Goal: Information Seeking & Learning: Find contact information

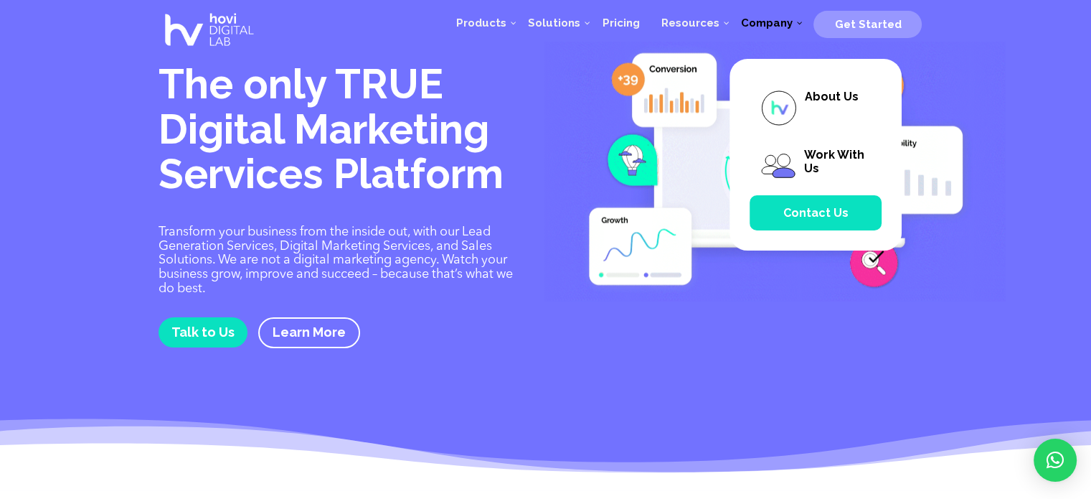
click at [779, 25] on span "Company" at bounding box center [766, 22] width 52 height 13
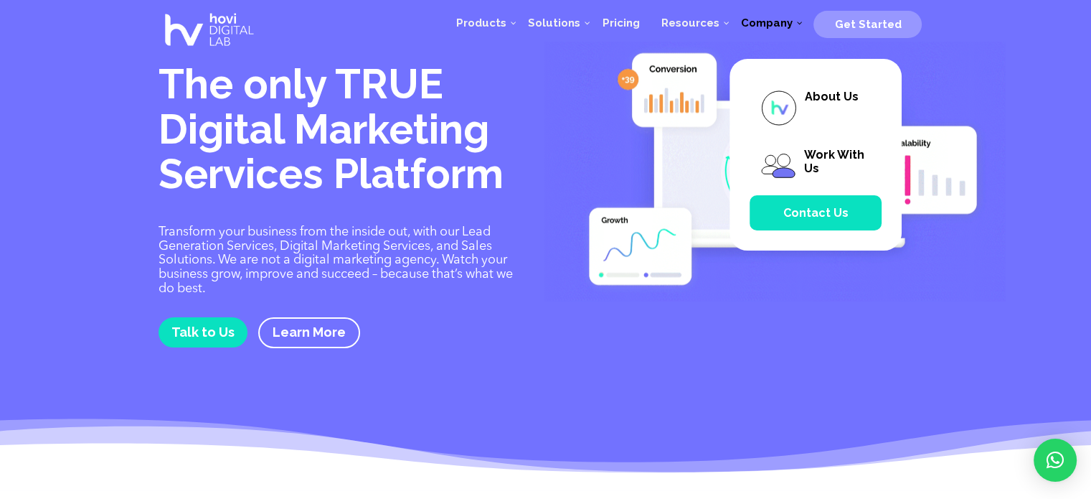
click at [808, 263] on img at bounding box center [774, 172] width 461 height 260
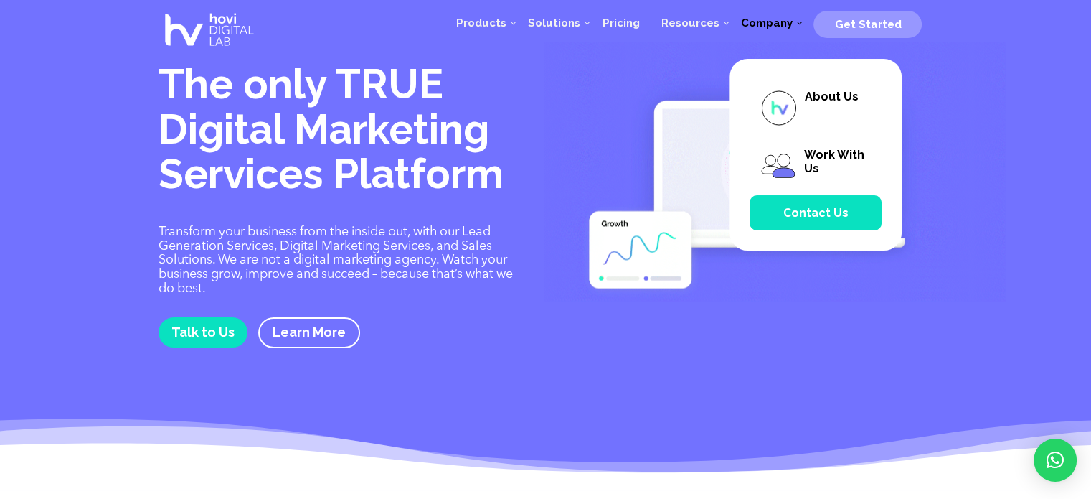
click at [789, 19] on span "Company" at bounding box center [766, 22] width 52 height 13
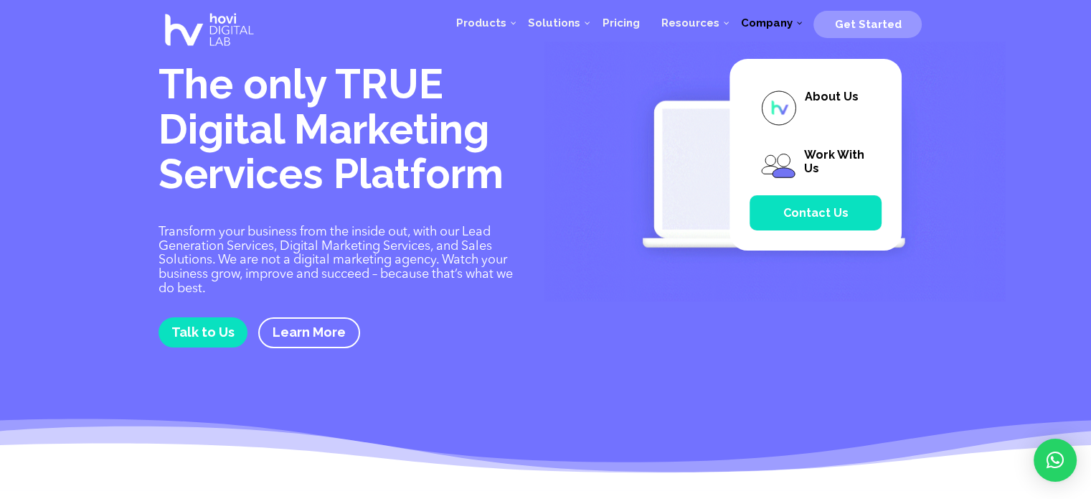
click at [852, 202] on span "Contact Us" at bounding box center [816, 212] width 132 height 35
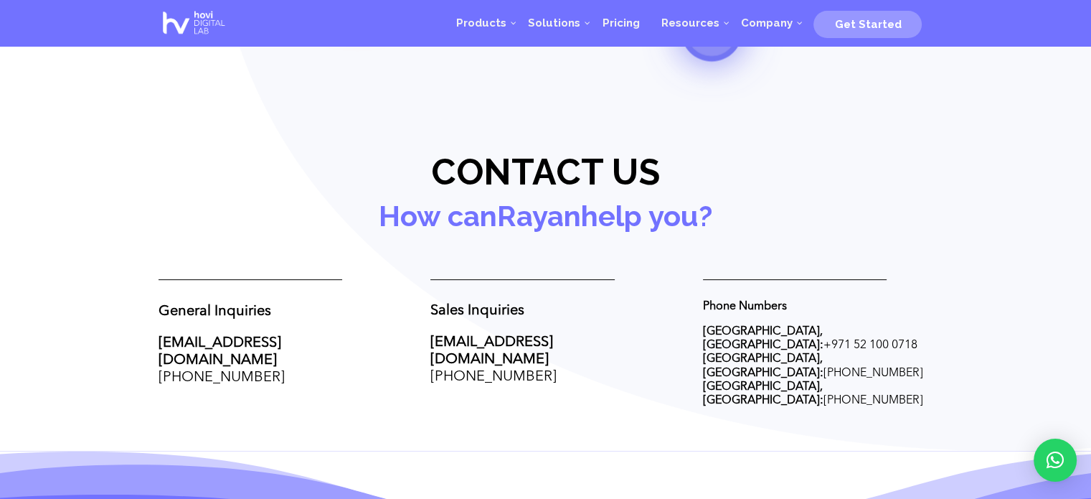
scroll to position [459, 0]
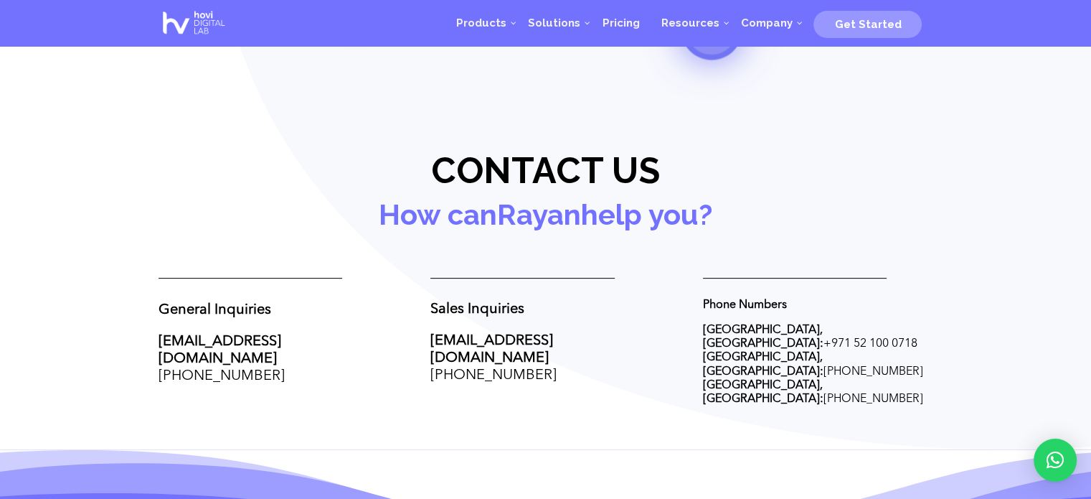
drag, startPoint x: 562, startPoint y: 332, endPoint x: 428, endPoint y: 349, distance: 136.0
click at [428, 349] on div "General Inquiries [EMAIL_ADDRESS][DOMAIN_NAME] [PHONE_NUMBER] Sales Inquiries […" at bounding box center [546, 341] width 775 height 167
click at [563, 336] on p "[EMAIL_ADDRESS][DOMAIN_NAME] [PHONE_NUMBER]" at bounding box center [545, 358] width 230 height 52
drag, startPoint x: 571, startPoint y: 338, endPoint x: 430, endPoint y: 346, distance: 140.9
click at [430, 346] on p "[EMAIL_ADDRESS][DOMAIN_NAME] [PHONE_NUMBER]" at bounding box center [545, 358] width 230 height 52
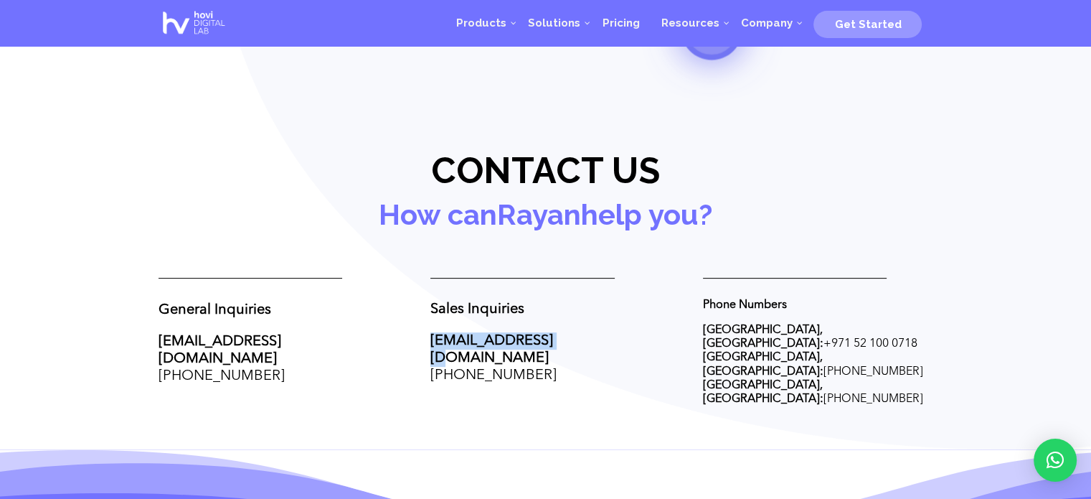
copy strong "[EMAIL_ADDRESS][DOMAIN_NAME]"
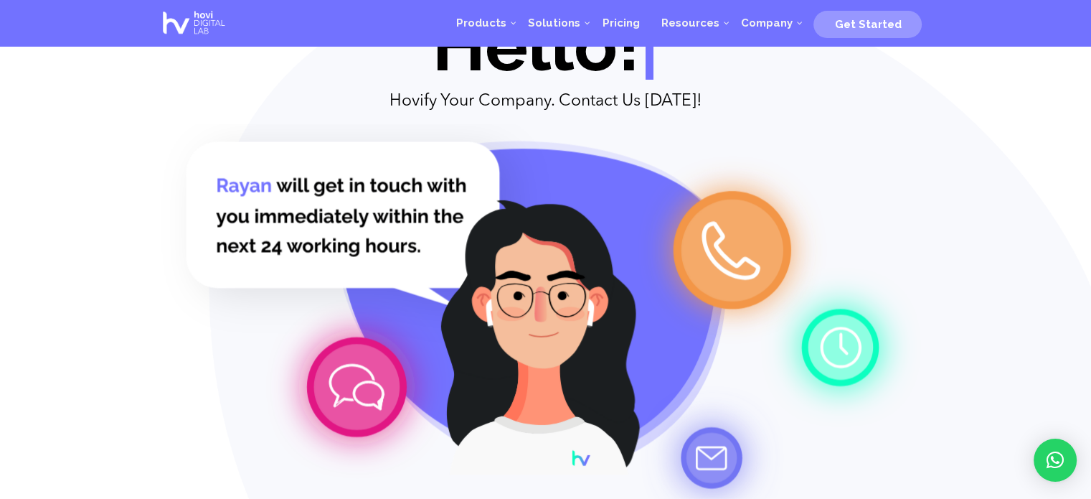
scroll to position [0, 0]
